Goal: Transaction & Acquisition: Purchase product/service

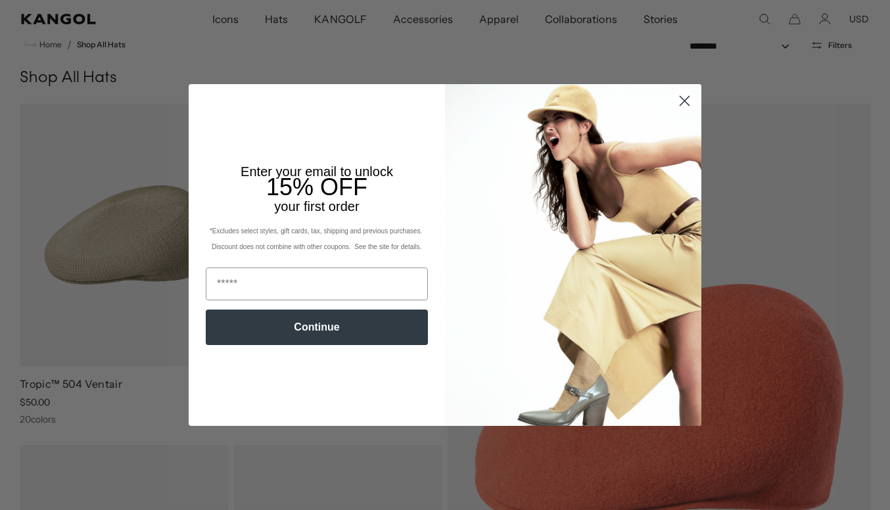
click at [692, 97] on circle "Close dialog" at bounding box center [685, 101] width 22 height 22
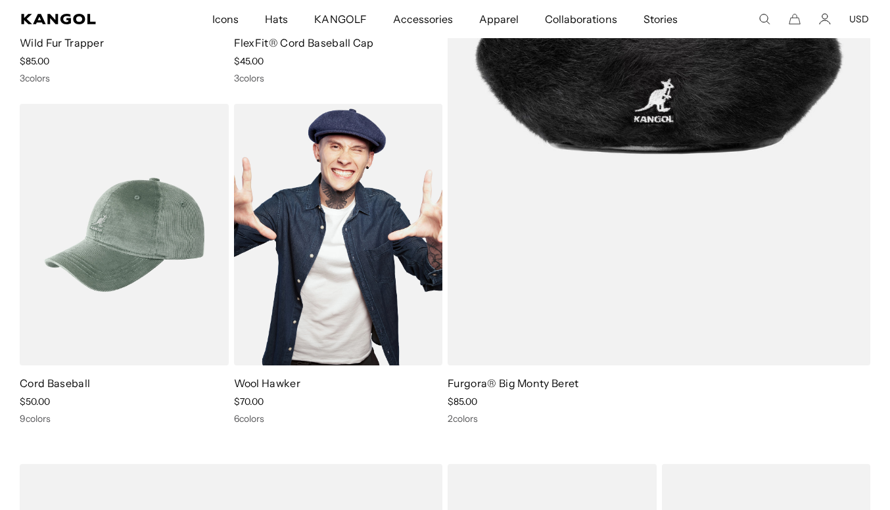
click at [342, 234] on img at bounding box center [338, 235] width 209 height 262
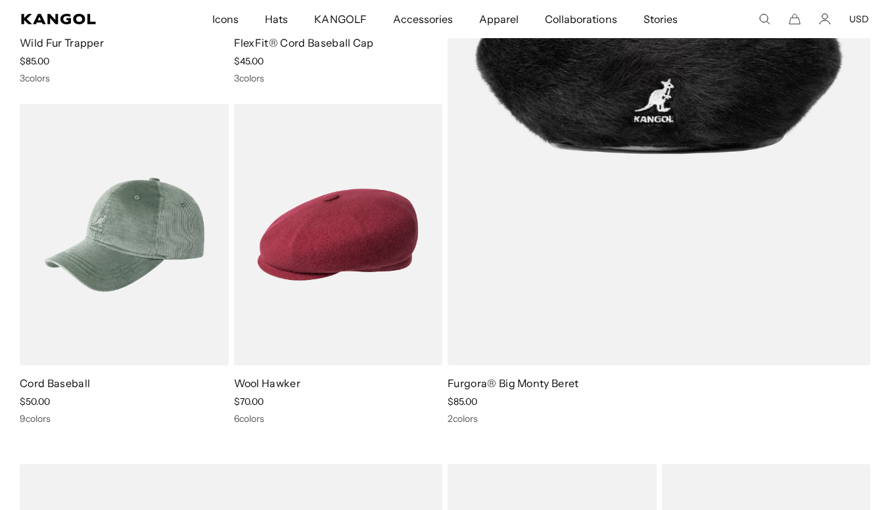
scroll to position [0, 271]
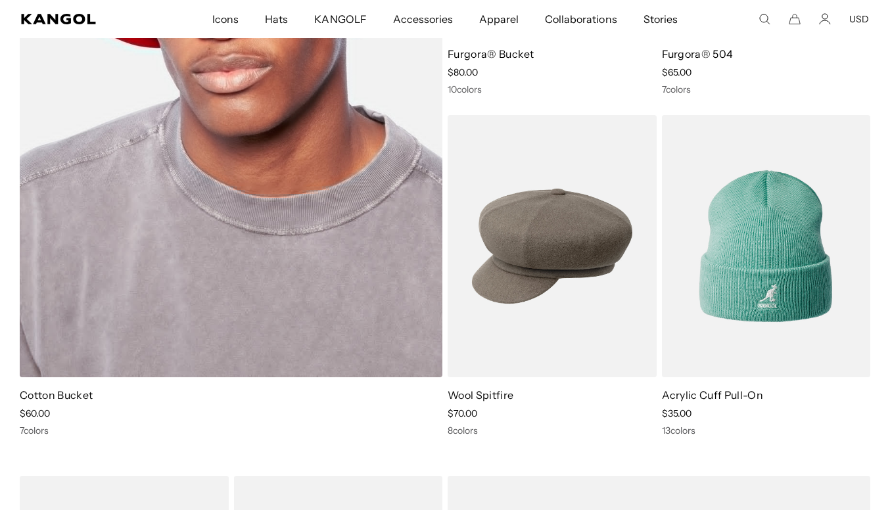
scroll to position [0, 271]
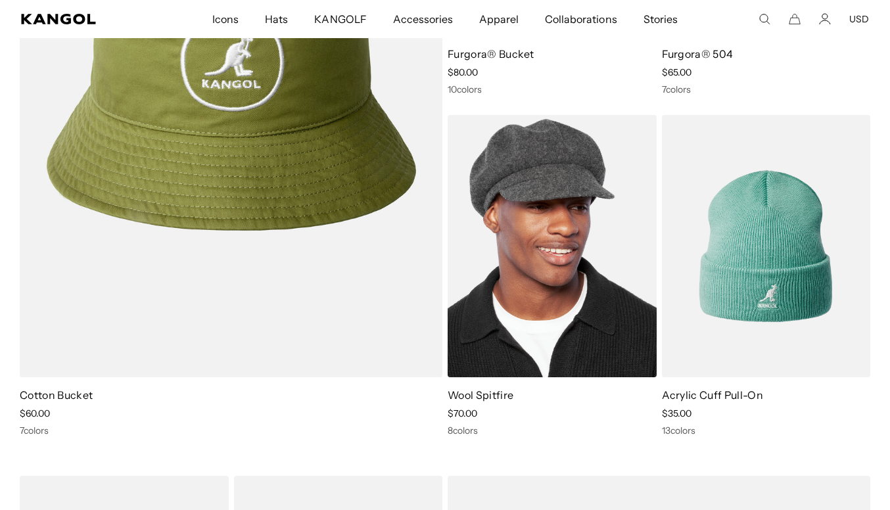
click at [543, 273] on img at bounding box center [552, 246] width 209 height 262
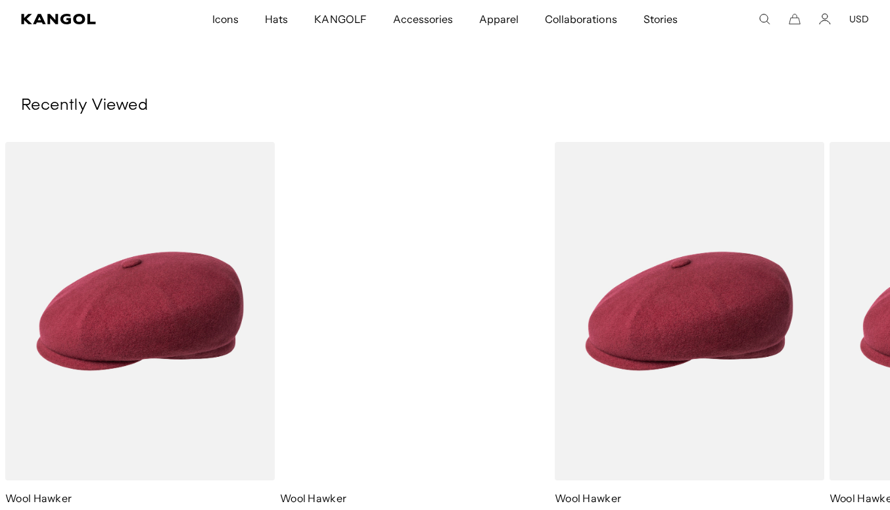
scroll to position [0, 271]
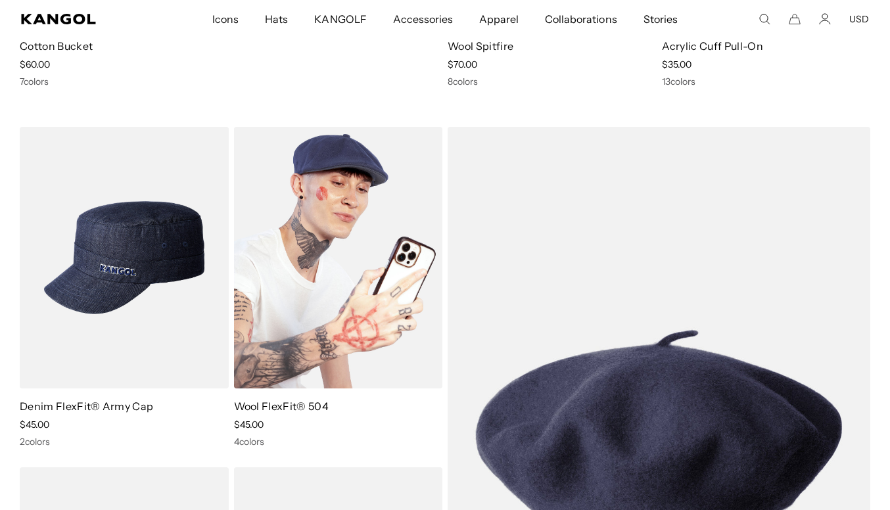
scroll to position [0, 271]
click at [374, 281] on img at bounding box center [338, 258] width 209 height 262
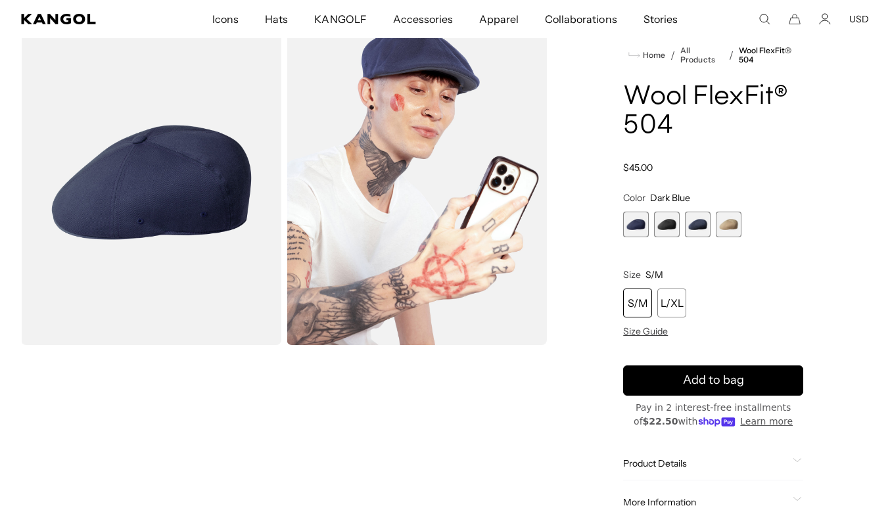
scroll to position [55, 0]
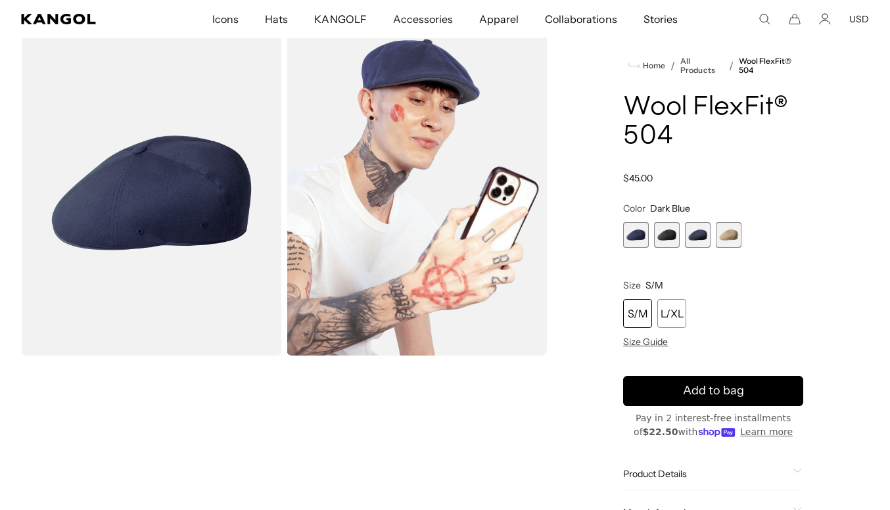
click at [729, 235] on span "4 of 4" at bounding box center [729, 235] width 26 height 26
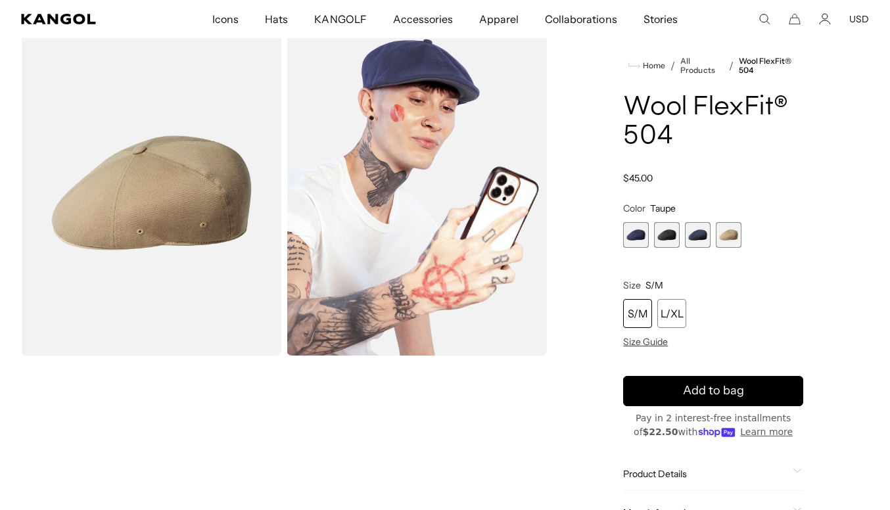
scroll to position [0, 271]
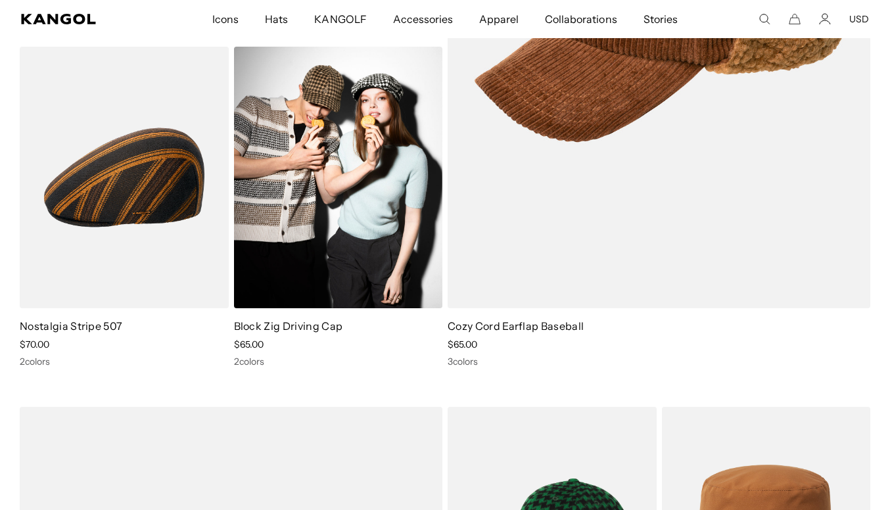
scroll to position [0, 271]
click at [281, 259] on img at bounding box center [338, 178] width 209 height 262
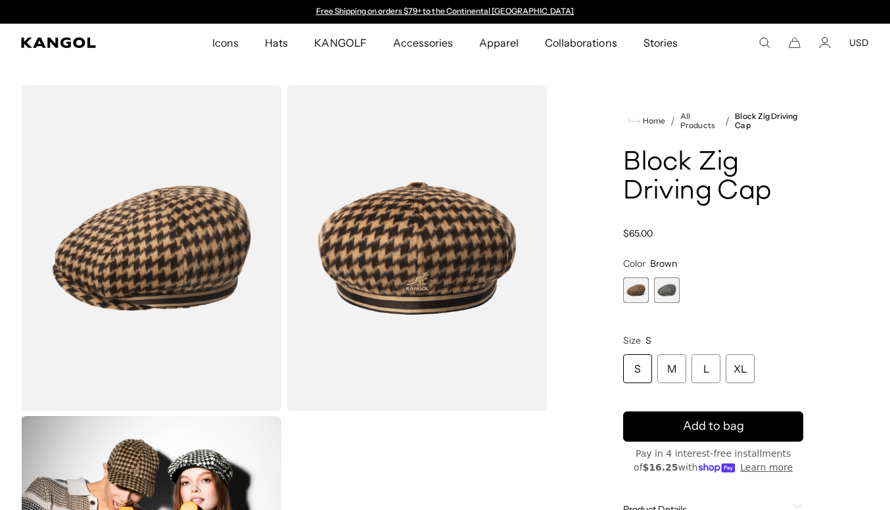
click at [166, 241] on img "Gallery Viewer" at bounding box center [151, 247] width 260 height 325
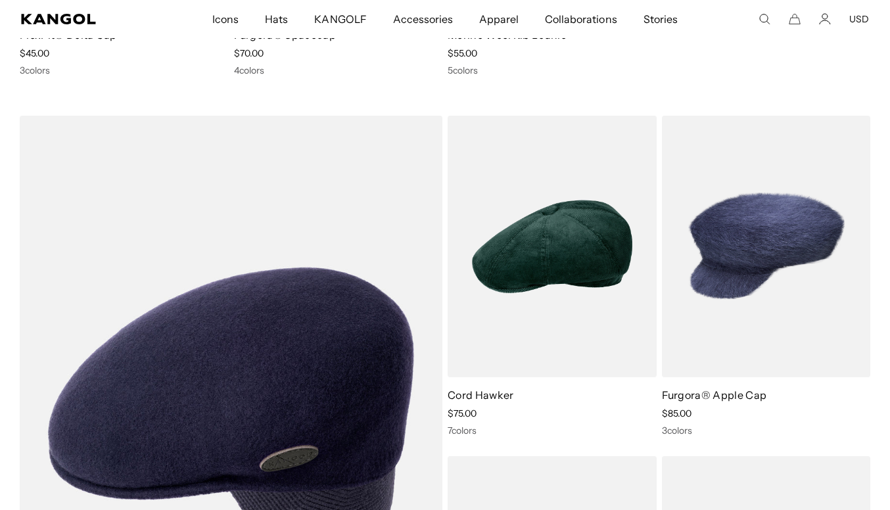
scroll to position [10535, 0]
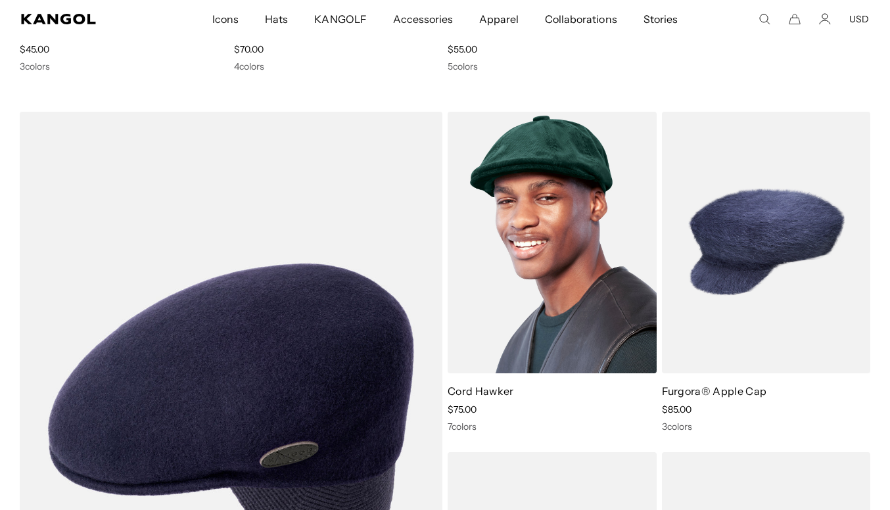
click at [540, 225] on img at bounding box center [552, 243] width 209 height 262
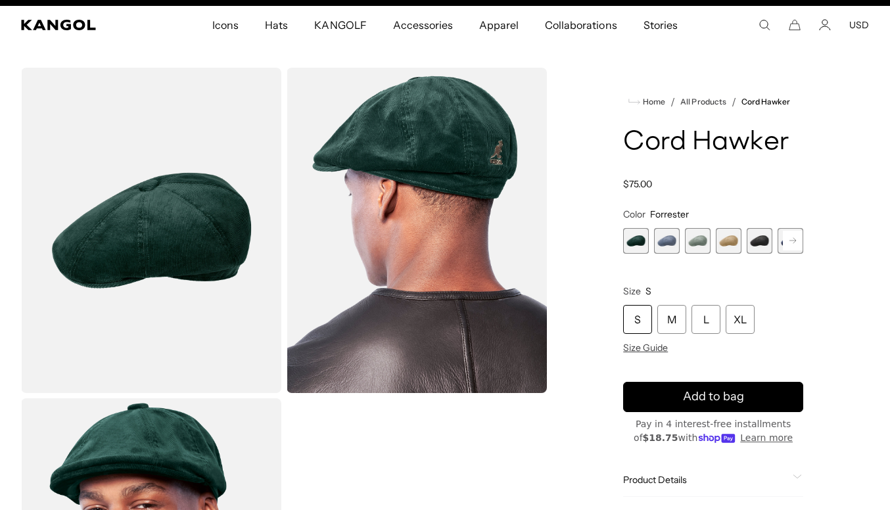
scroll to position [0, 271]
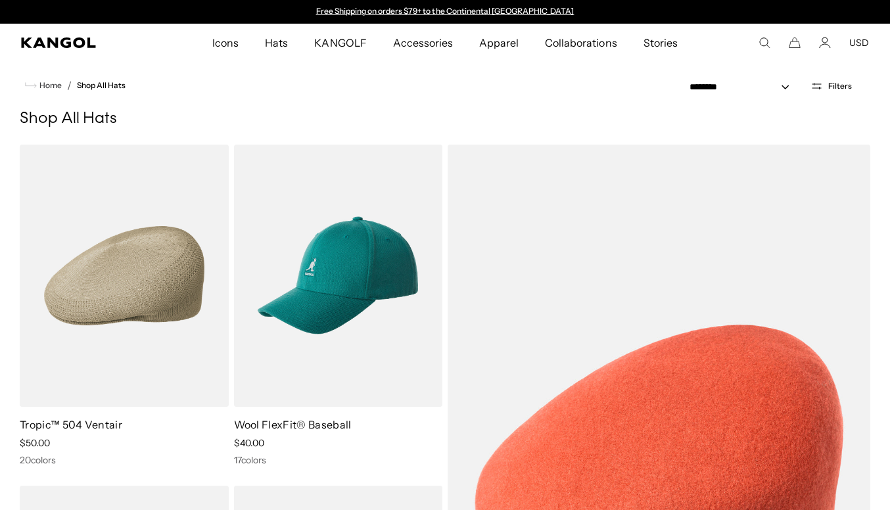
scroll to position [10535, 0]
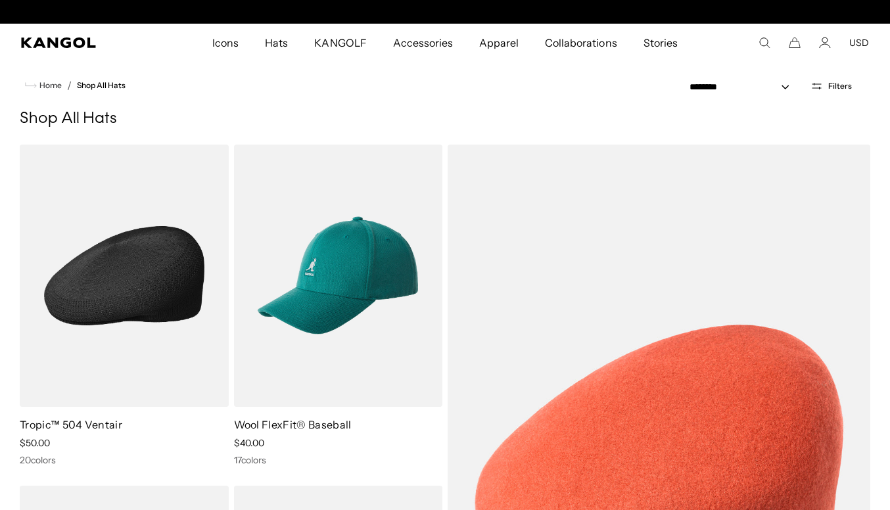
scroll to position [0, 271]
click at [198, 286] on img at bounding box center [124, 276] width 209 height 262
